Goal: Task Accomplishment & Management: Complete application form

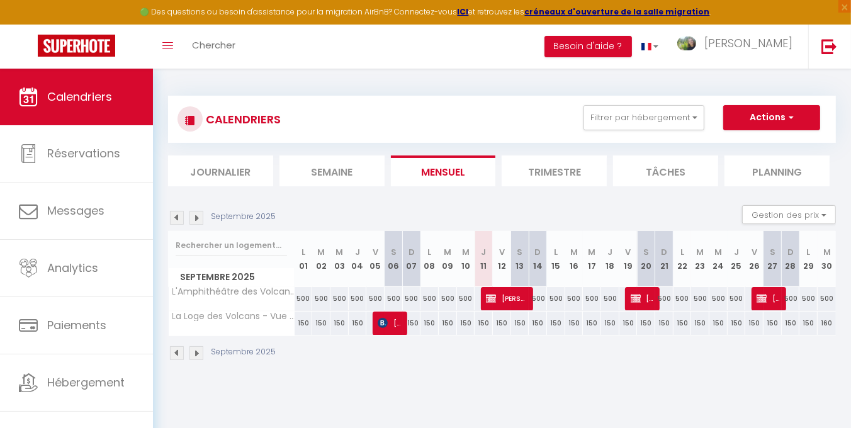
click at [199, 217] on img at bounding box center [197, 218] width 14 height 14
select select
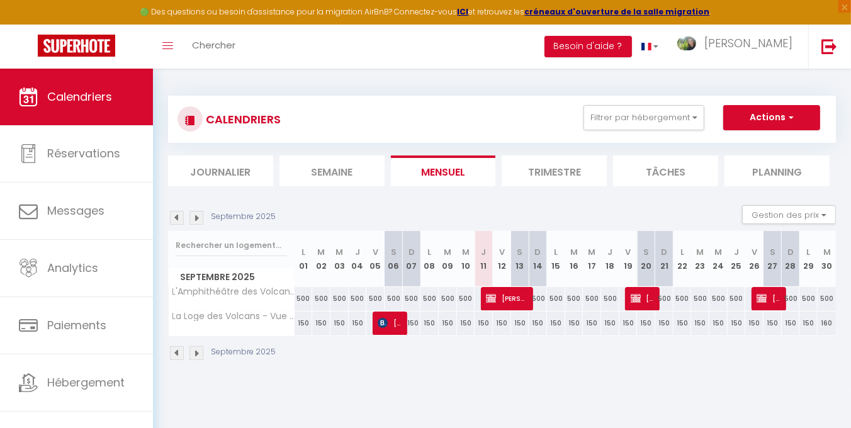
select select
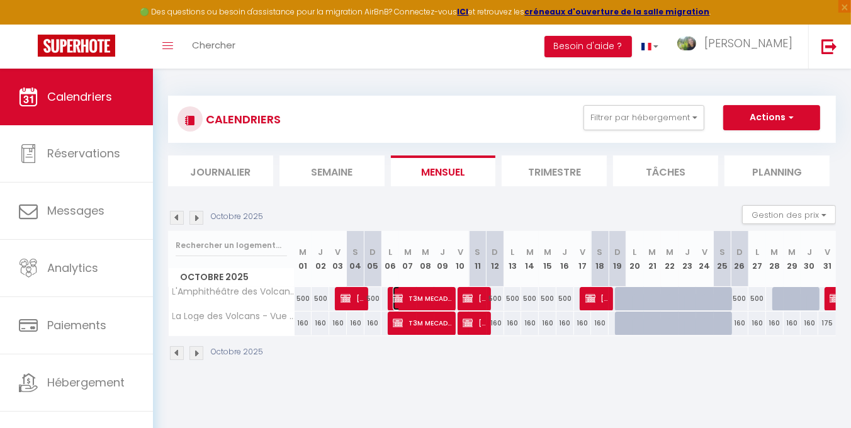
click at [430, 298] on span "T3M MECADOC PORCHER" at bounding box center [422, 298] width 59 height 24
select select "OK"
select select "KO"
select select "0"
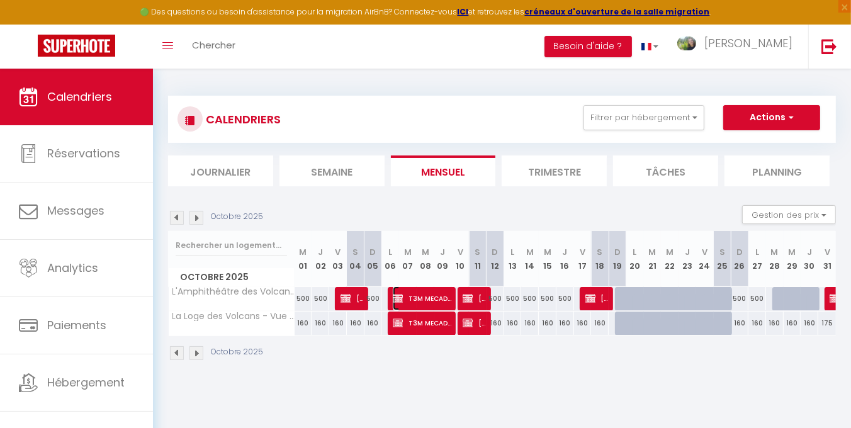
select select "1"
select select
select select "36052"
select select "36066"
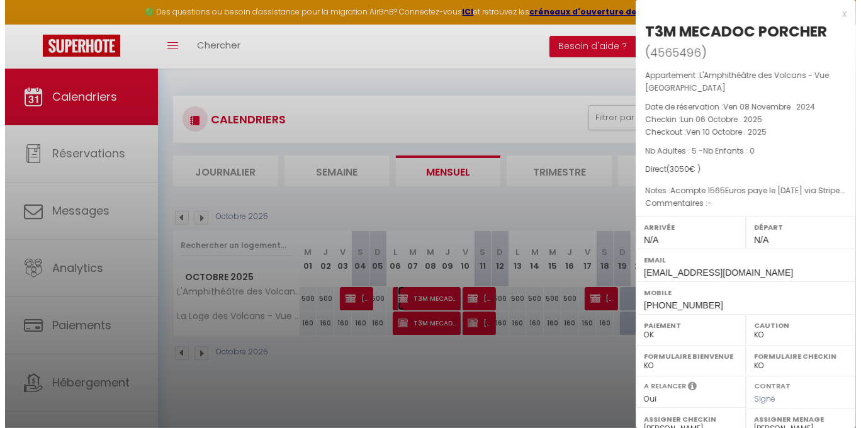
scroll to position [192, 0]
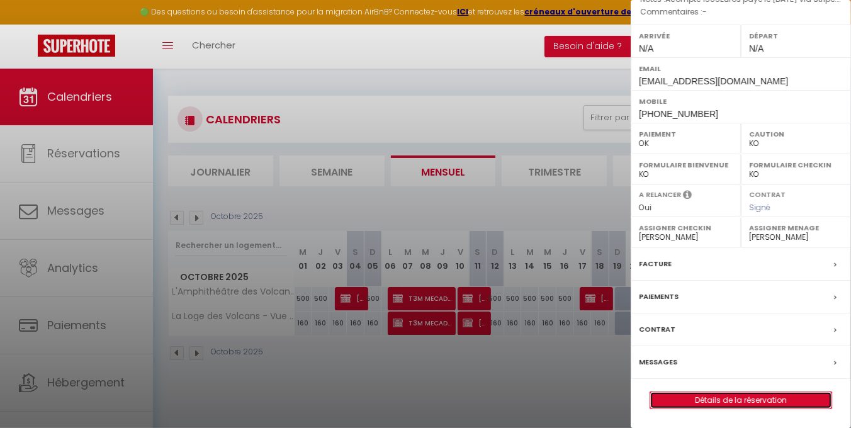
click at [725, 397] on link "Détails de la réservation" at bounding box center [740, 400] width 181 height 16
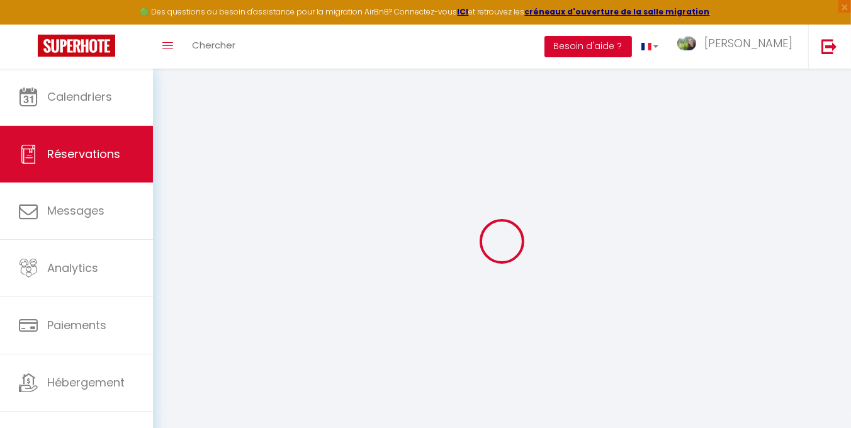
click at [632, 43] on button "Besoin d'aide ?" at bounding box center [589, 46] width 88 height 21
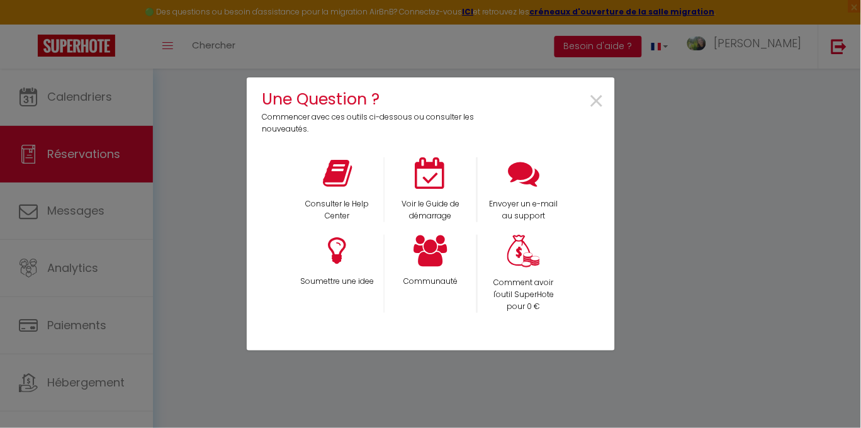
type input "T3M"
type input "MECADOC PORCHER"
type input "[EMAIL_ADDRESS][DOMAIN_NAME]"
type input "[PHONE_NUMBER]"
type input "87500"
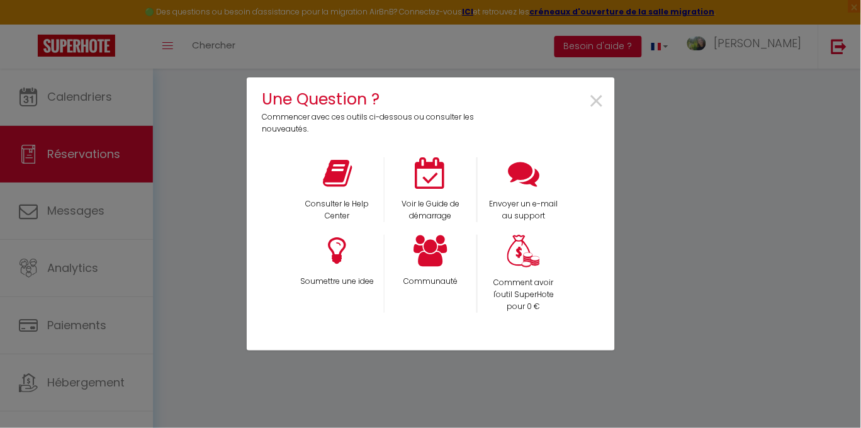
type input "Bourdelas"
type input "Saint-Yrieix-la-Perche"
select select "FR"
select select "54040"
select select "1"
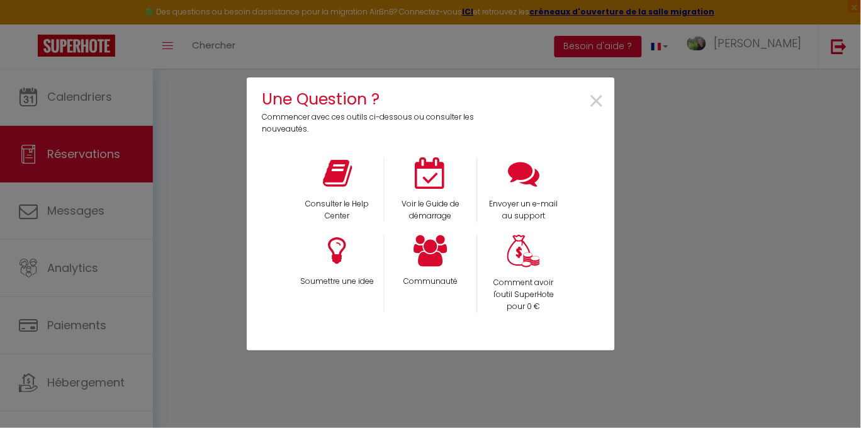
type input "Lun 06 Octobre 2025"
select select
type input "Ven 10 Octobre 2025"
select select
type input "5"
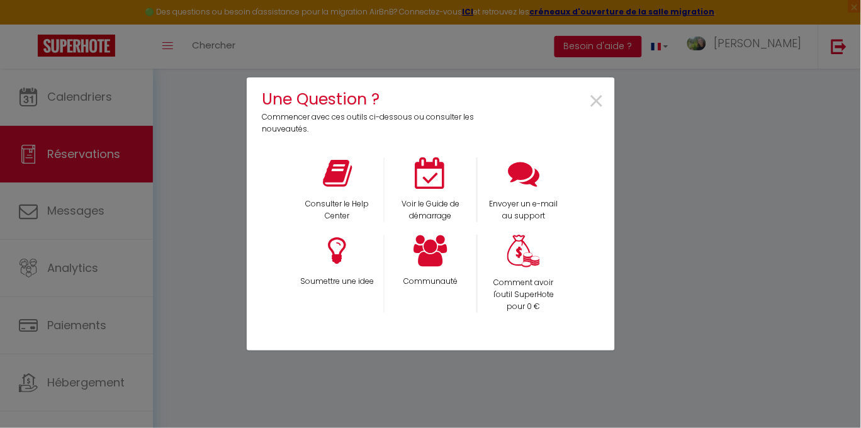
select select "12"
select select
type input "2800"
checkbox input "false"
type input "0"
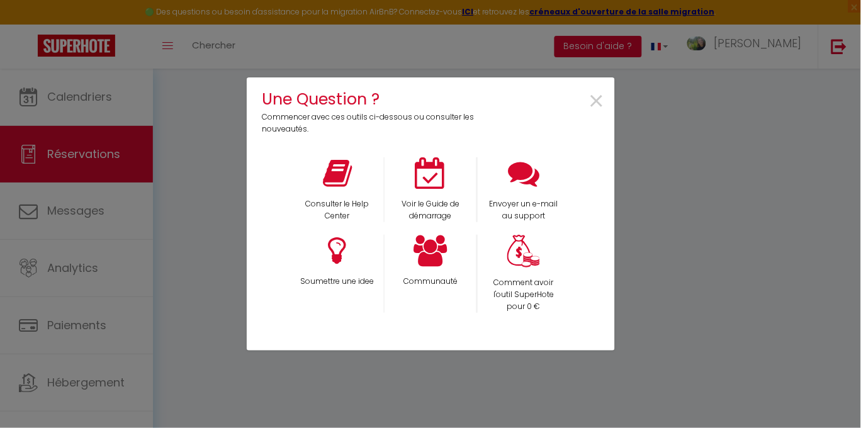
type input "0"
select select
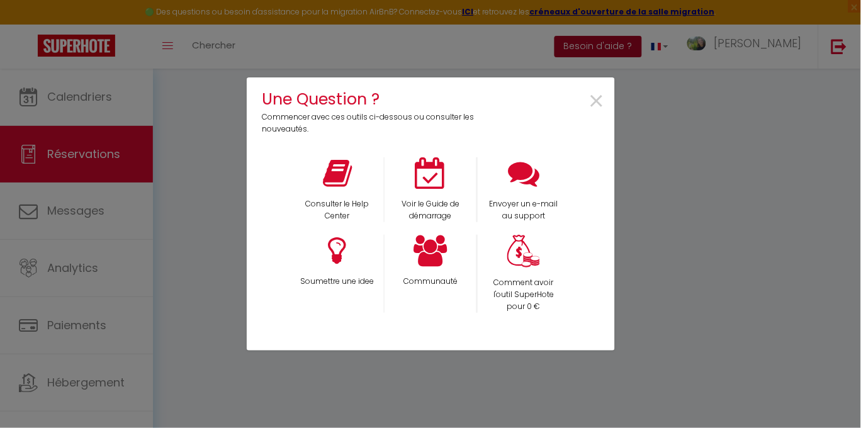
select select "14"
checkbox input "false"
select select
checkbox input "false"
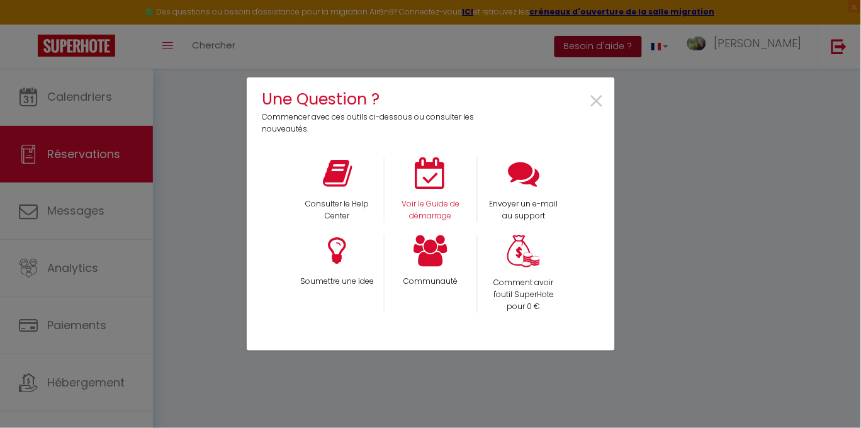
select select
checkbox input "false"
type textarea "Acompte 1565Euros paye le [DATE] via Stripe. Solde 1565 euros payé le [DATE] vi…"
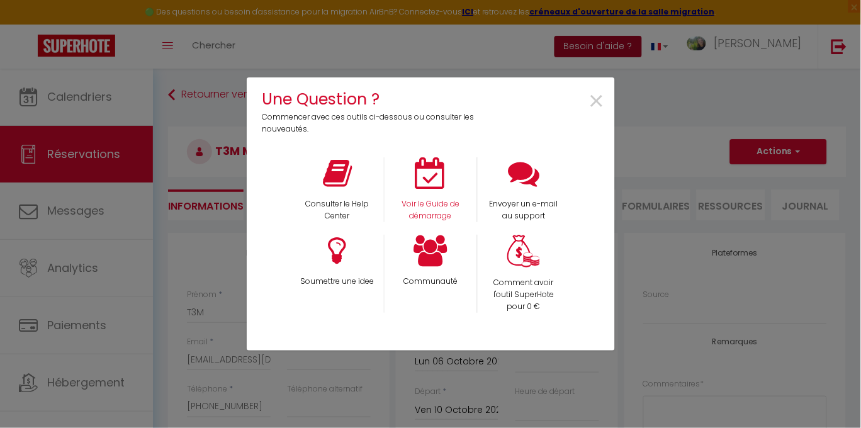
type input "250"
select select
checkbox input "false"
select select
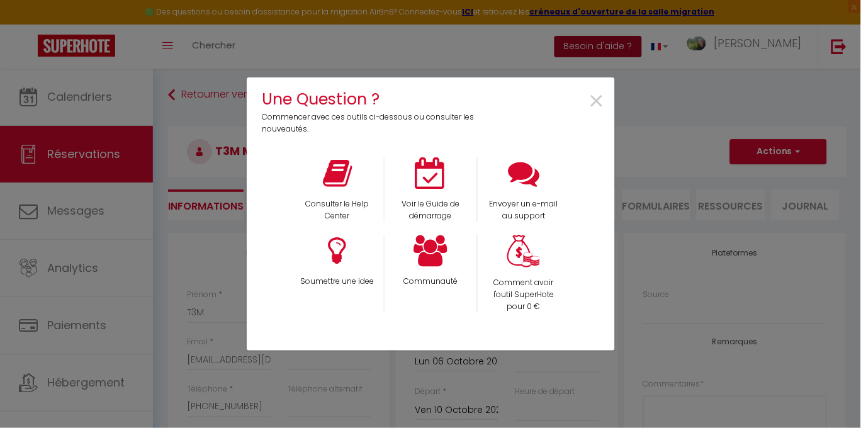
select select
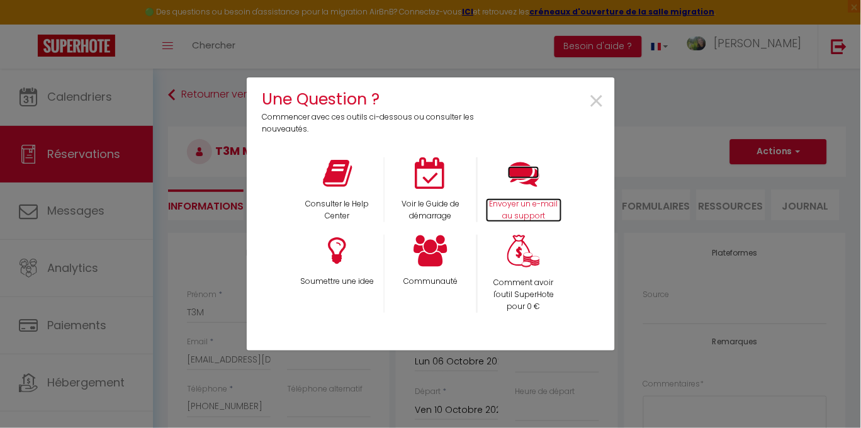
click at [532, 207] on p "Envoyer un e-mail au support" at bounding box center [524, 210] width 76 height 24
